Goal: Information Seeking & Learning: Learn about a topic

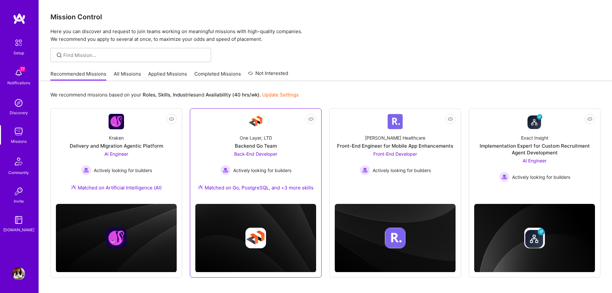
click at [281, 152] on div "Back-End Developer Actively looking for builders" at bounding box center [256, 162] width 71 height 25
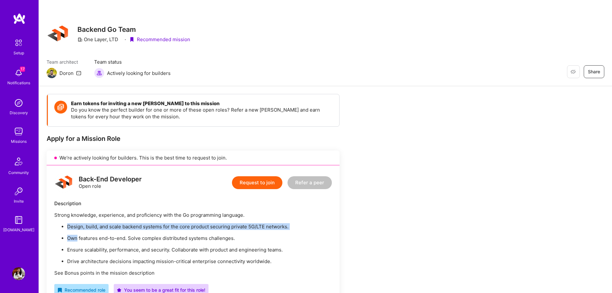
drag, startPoint x: 344, startPoint y: 214, endPoint x: 350, endPoint y: 233, distance: 20.0
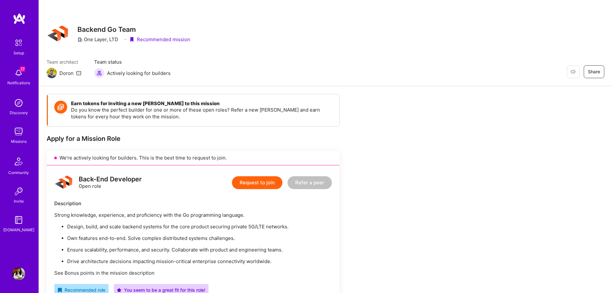
scroll to position [256, 0]
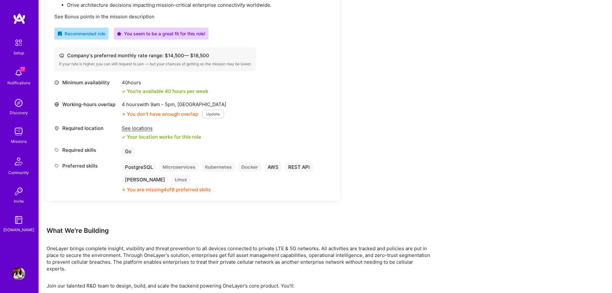
click at [350, 233] on div "What We're Building" at bounding box center [240, 230] width 386 height 8
click at [388, 265] on p "OneLayer brings complete insight, visibility and threat prevention to all devic…" at bounding box center [240, 258] width 386 height 27
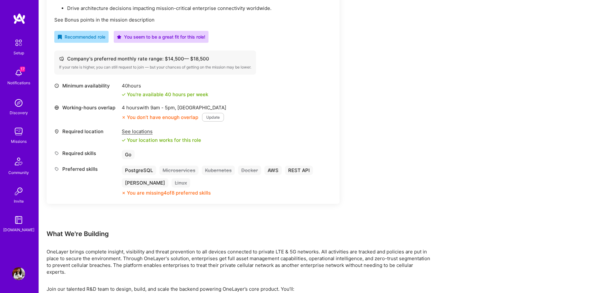
scroll to position [0, 0]
